Goal: Transaction & Acquisition: Purchase product/service

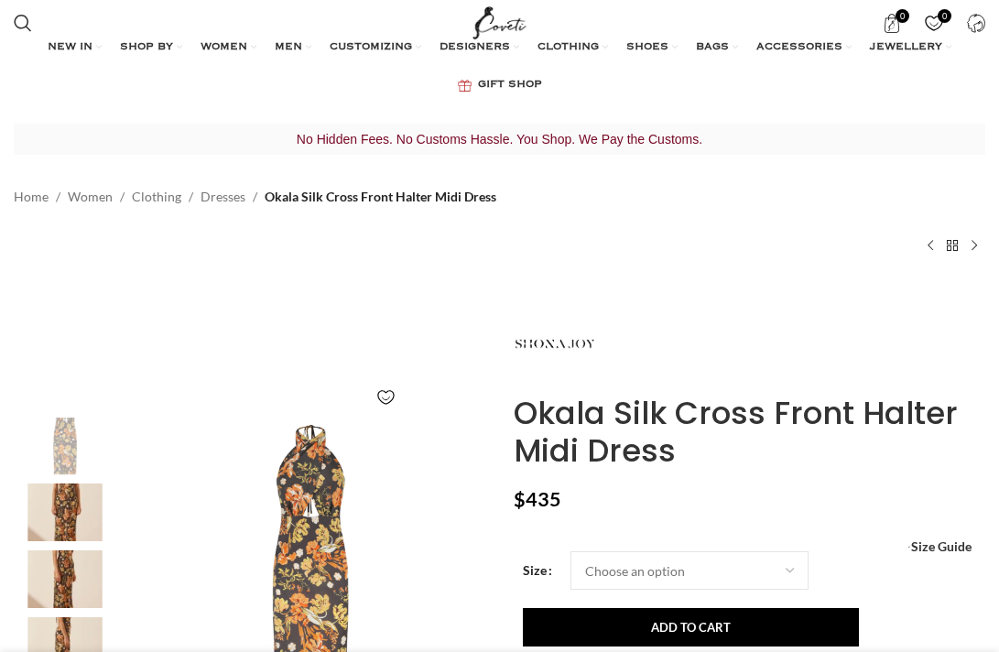
scroll to position [231, 0]
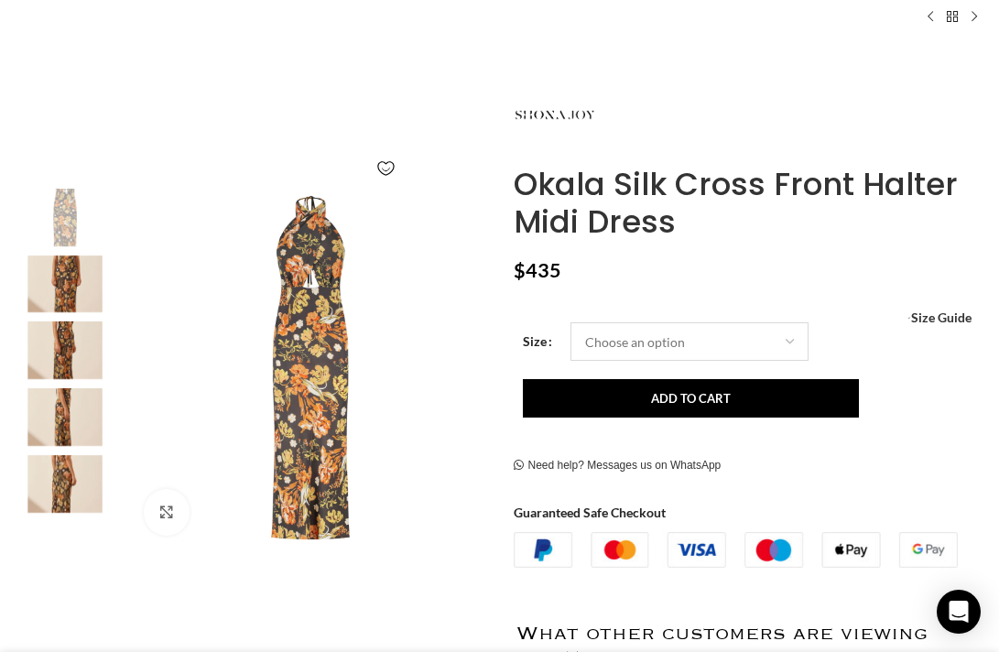
click at [703, 352] on select "Choose an option 4 UK 6 UK 8 UK 10 UK 12 UK 14 UK 16 UK 18 UK" at bounding box center [690, 341] width 238 height 38
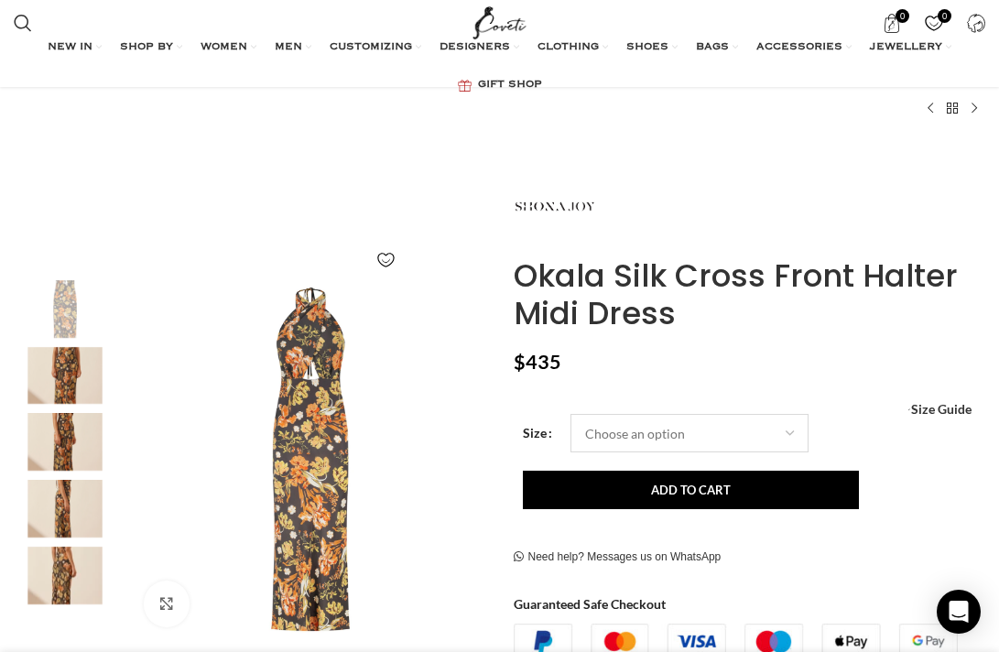
scroll to position [0, 0]
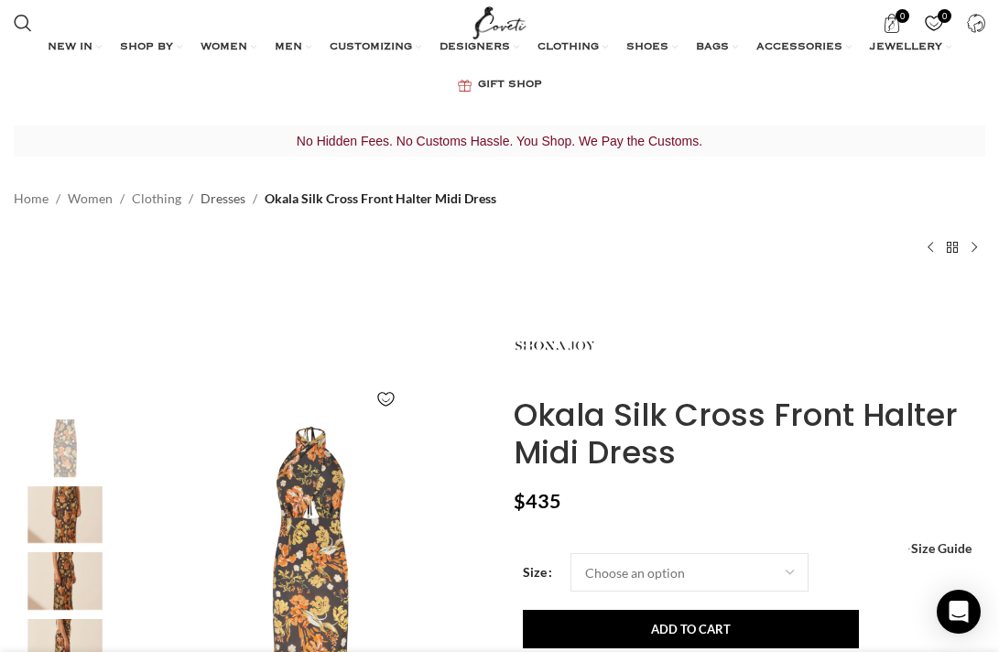
click at [235, 202] on link "Dresses" at bounding box center [223, 199] width 45 height 20
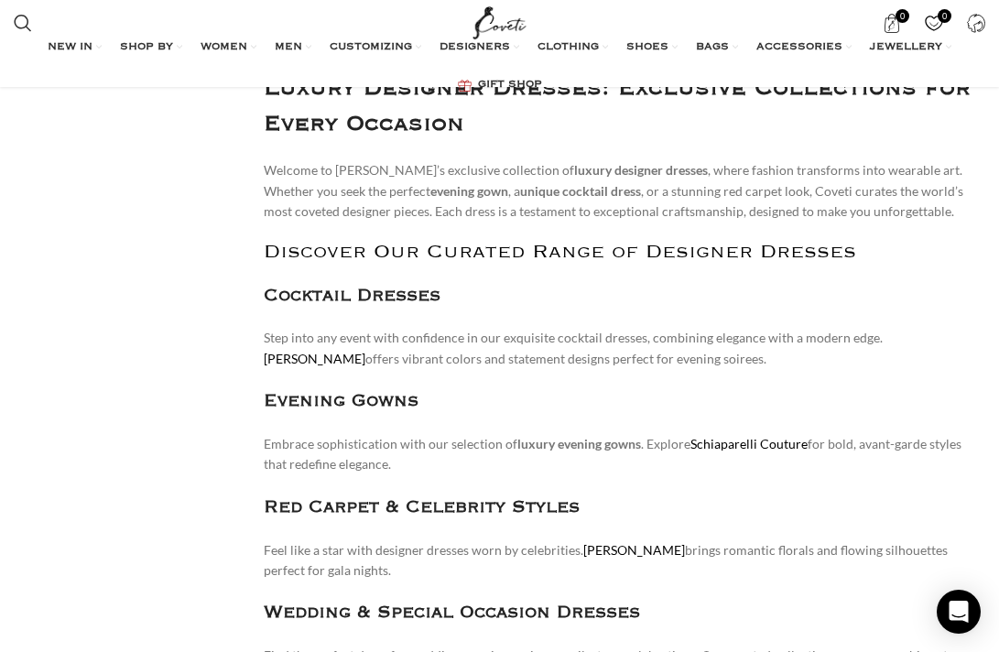
scroll to position [8309, 0]
